Goal: Task Accomplishment & Management: Complete application form

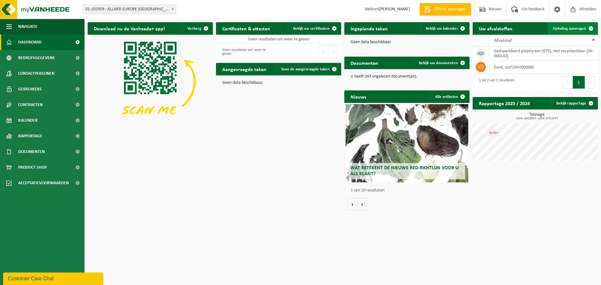
click at [558, 28] on span "Ophaling aanvragen" at bounding box center [569, 29] width 33 height 4
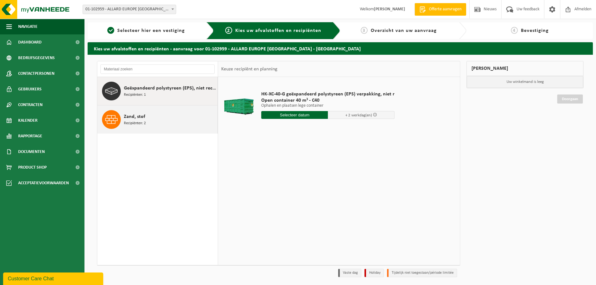
click at [128, 123] on span "Recipiënten: 2" at bounding box center [135, 123] width 22 height 6
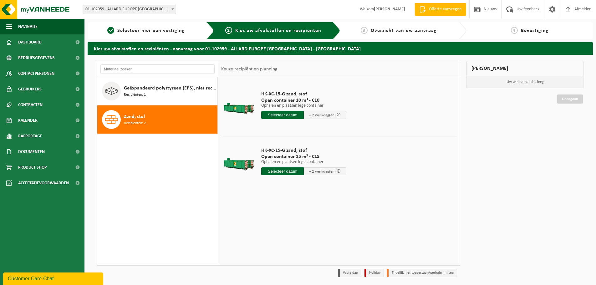
click at [298, 115] on input "text" at bounding box center [282, 115] width 43 height 8
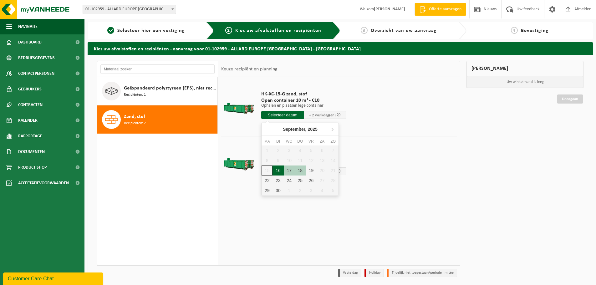
click at [279, 171] on div "16" at bounding box center [278, 171] width 11 height 10
type input "Van 2025-09-16"
type input "2025-09-16"
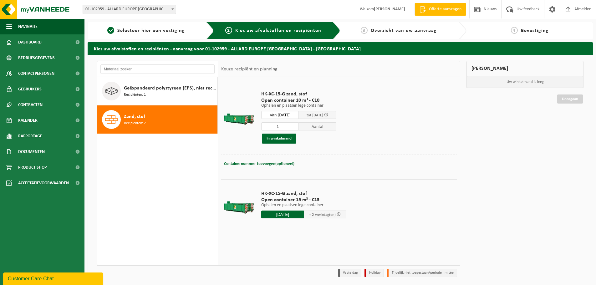
click at [285, 127] on input "1" at bounding box center [280, 126] width 38 height 8
type input "2"
click at [299, 125] on input "2" at bounding box center [280, 126] width 38 height 8
click at [273, 139] on button "In winkelmand" at bounding box center [279, 139] width 34 height 10
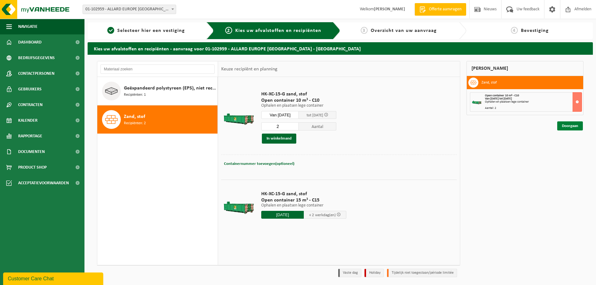
click at [578, 127] on link "Doorgaan" at bounding box center [570, 125] width 26 height 9
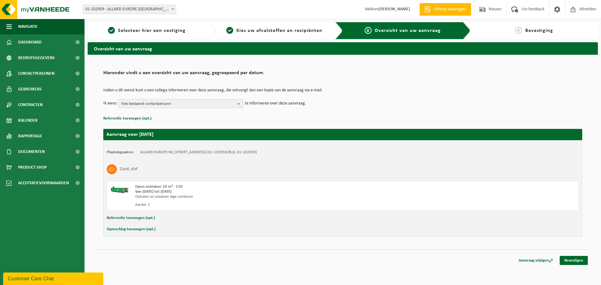
click at [225, 104] on span "Kies bestaand contactpersoon" at bounding box center [177, 103] width 113 height 9
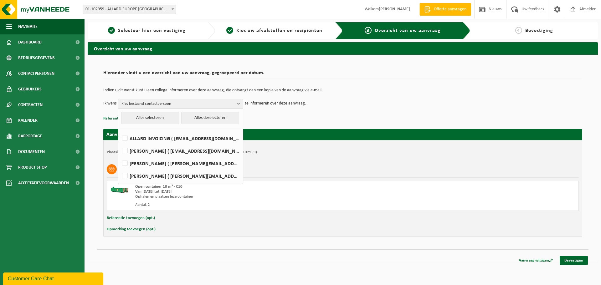
click at [232, 79] on div "Hieronder vindt u een overzicht van uw aanvraag, gegroepeerd per datum. Indien …" at bounding box center [342, 94] width 479 height 55
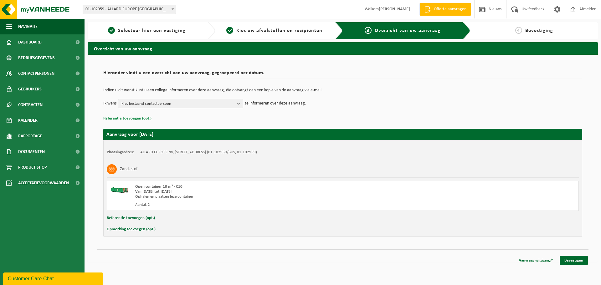
click at [139, 118] on button "Referentie toevoegen (opt.)" at bounding box center [127, 119] width 48 height 8
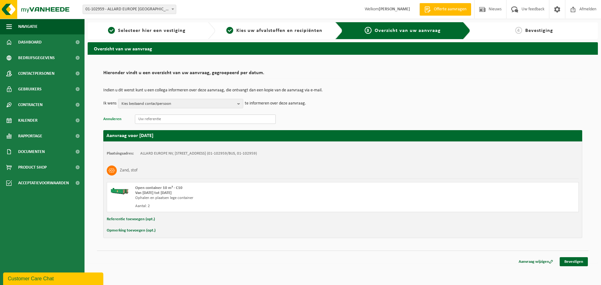
click at [139, 118] on input "text" at bounding box center [205, 119] width 141 height 9
paste input "20934"
type input "20934"
click at [577, 263] on link "Bevestigen" at bounding box center [573, 261] width 28 height 9
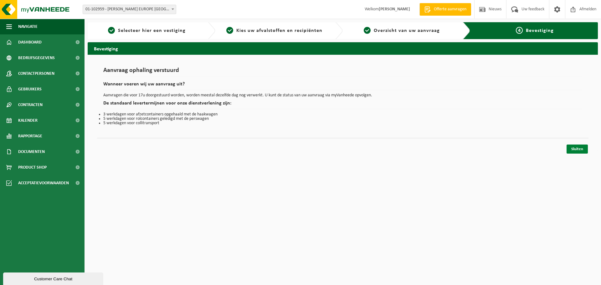
click at [578, 148] on link "Sluiten" at bounding box center [576, 149] width 21 height 9
